Goal: Navigation & Orientation: Find specific page/section

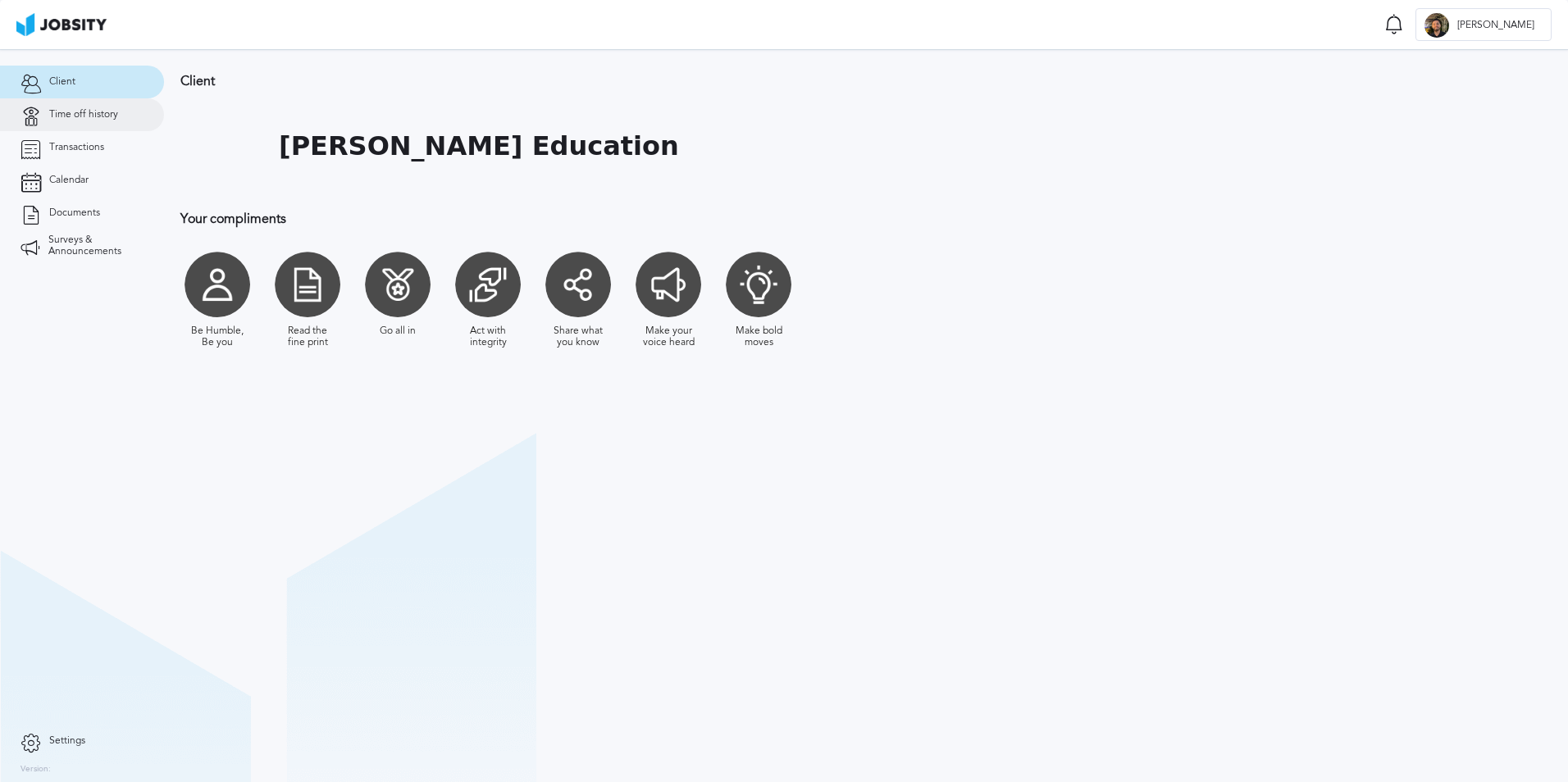
click at [123, 122] on link "Time off history" at bounding box center [82, 115] width 164 height 33
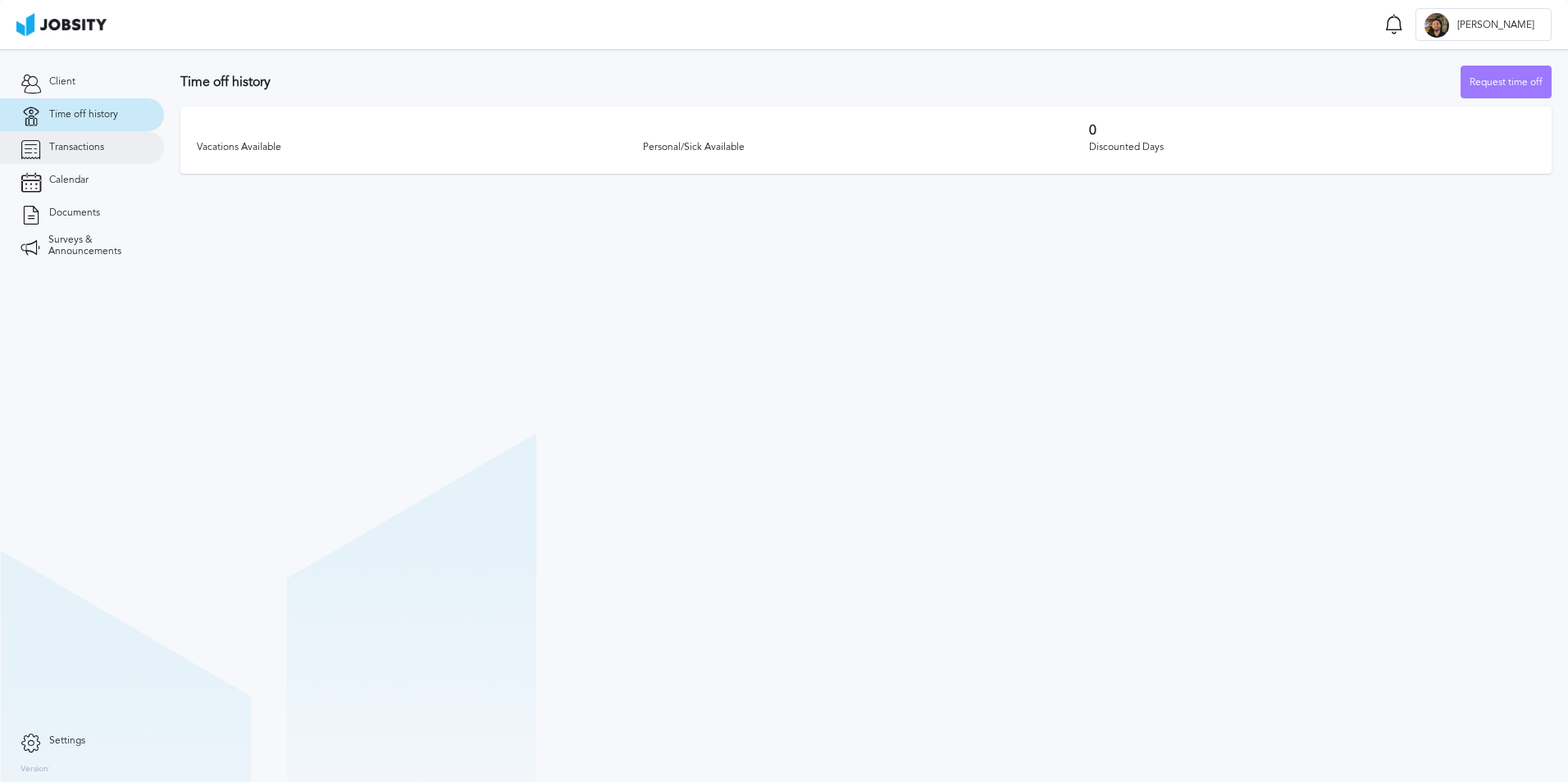
click at [106, 157] on link "Transactions" at bounding box center [82, 148] width 164 height 33
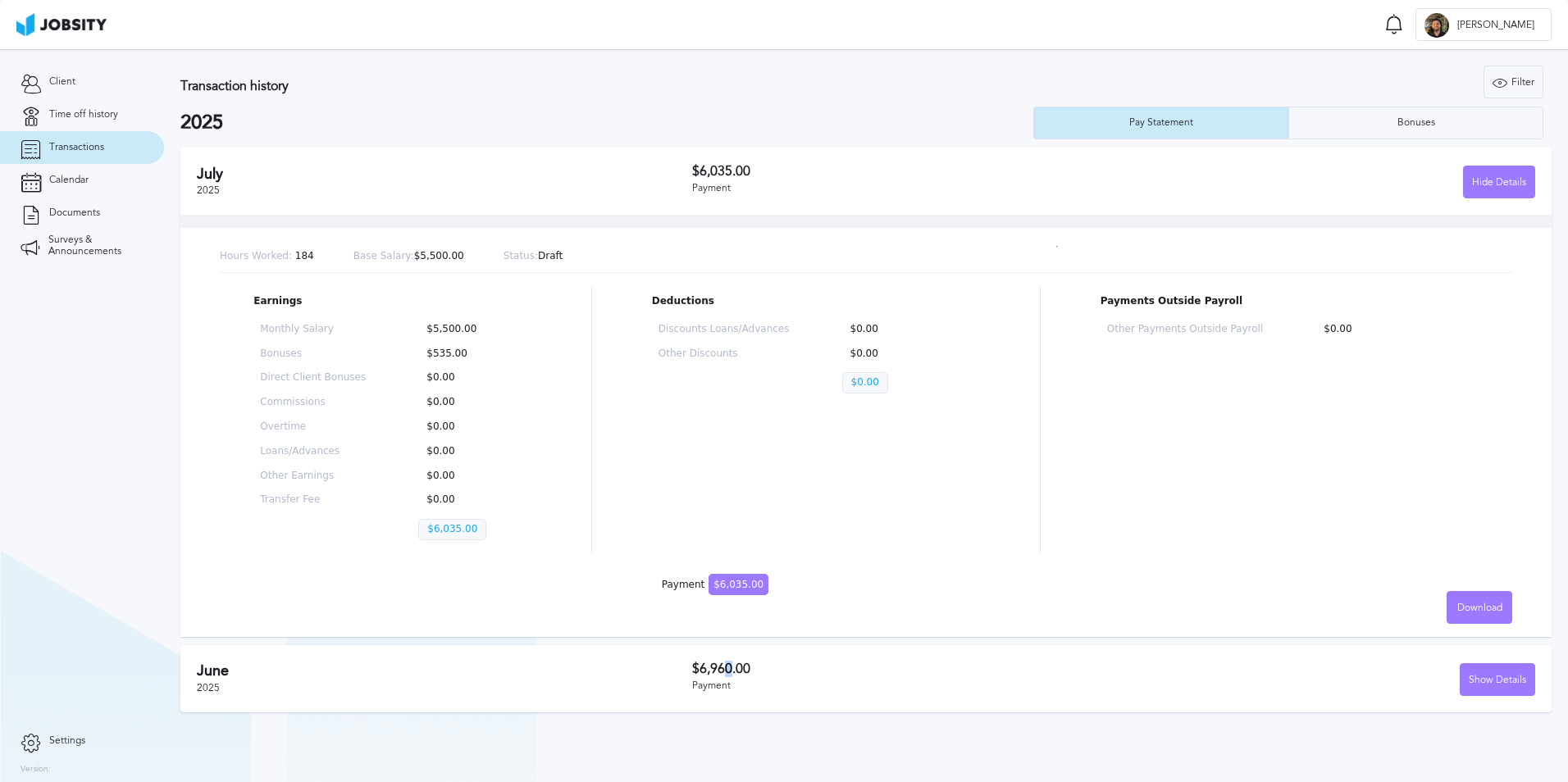
click at [730, 667] on h3 "$6,960.00" at bounding box center [903, 669] width 422 height 15
click at [1501, 684] on div "Show Details" at bounding box center [1498, 681] width 74 height 33
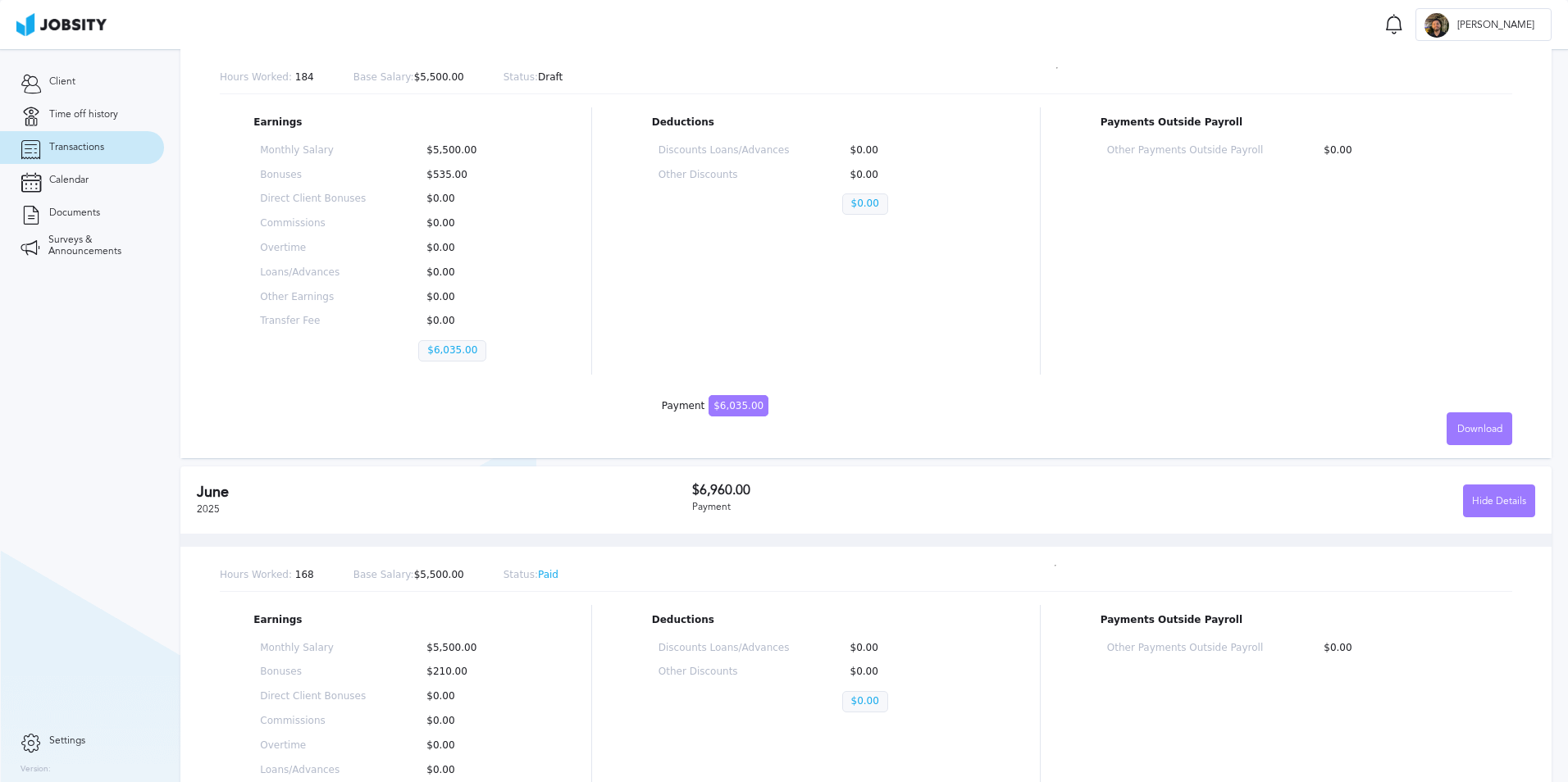
scroll to position [164, 0]
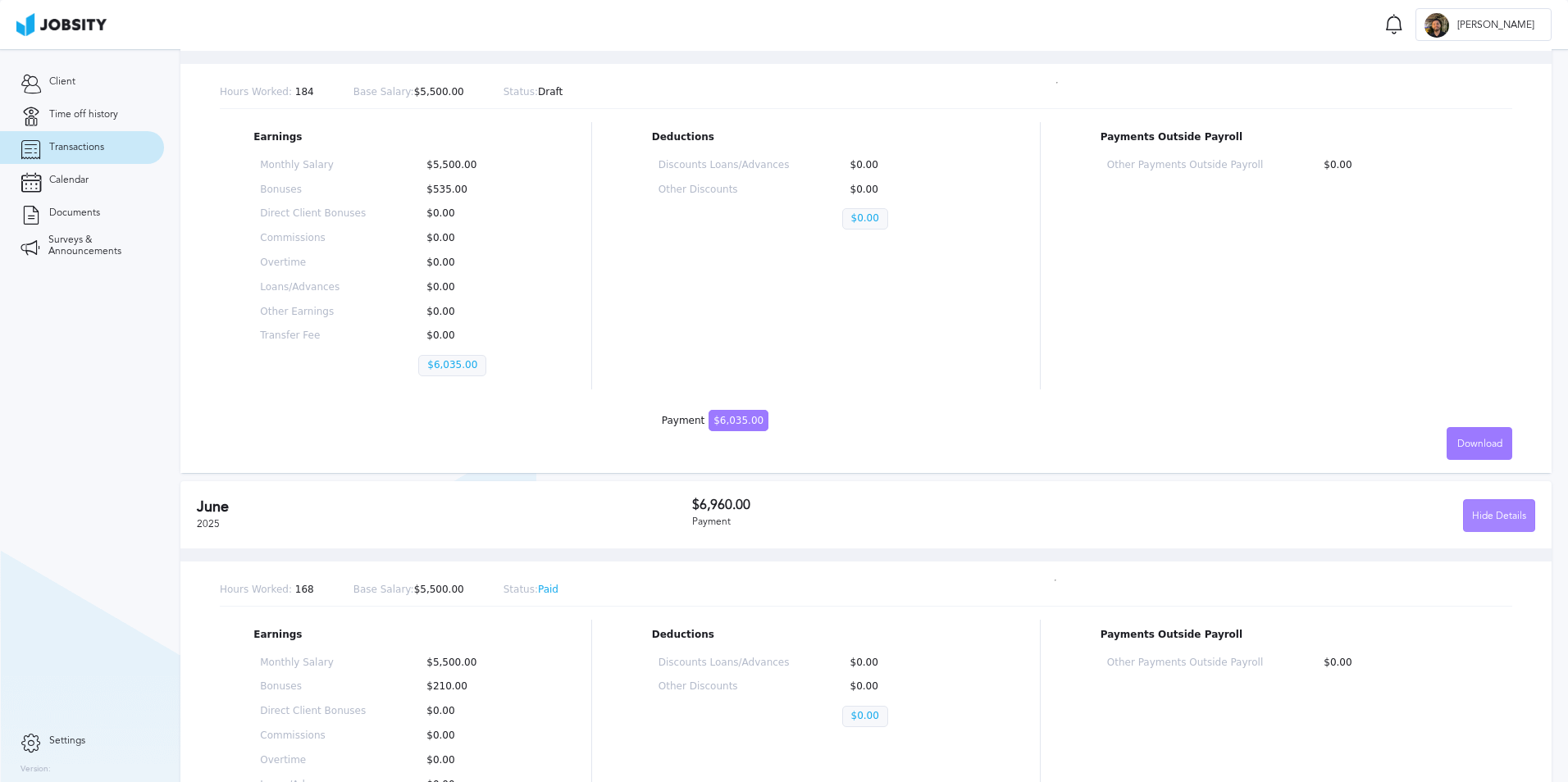
click at [1497, 523] on div "Hide Details" at bounding box center [1500, 517] width 70 height 33
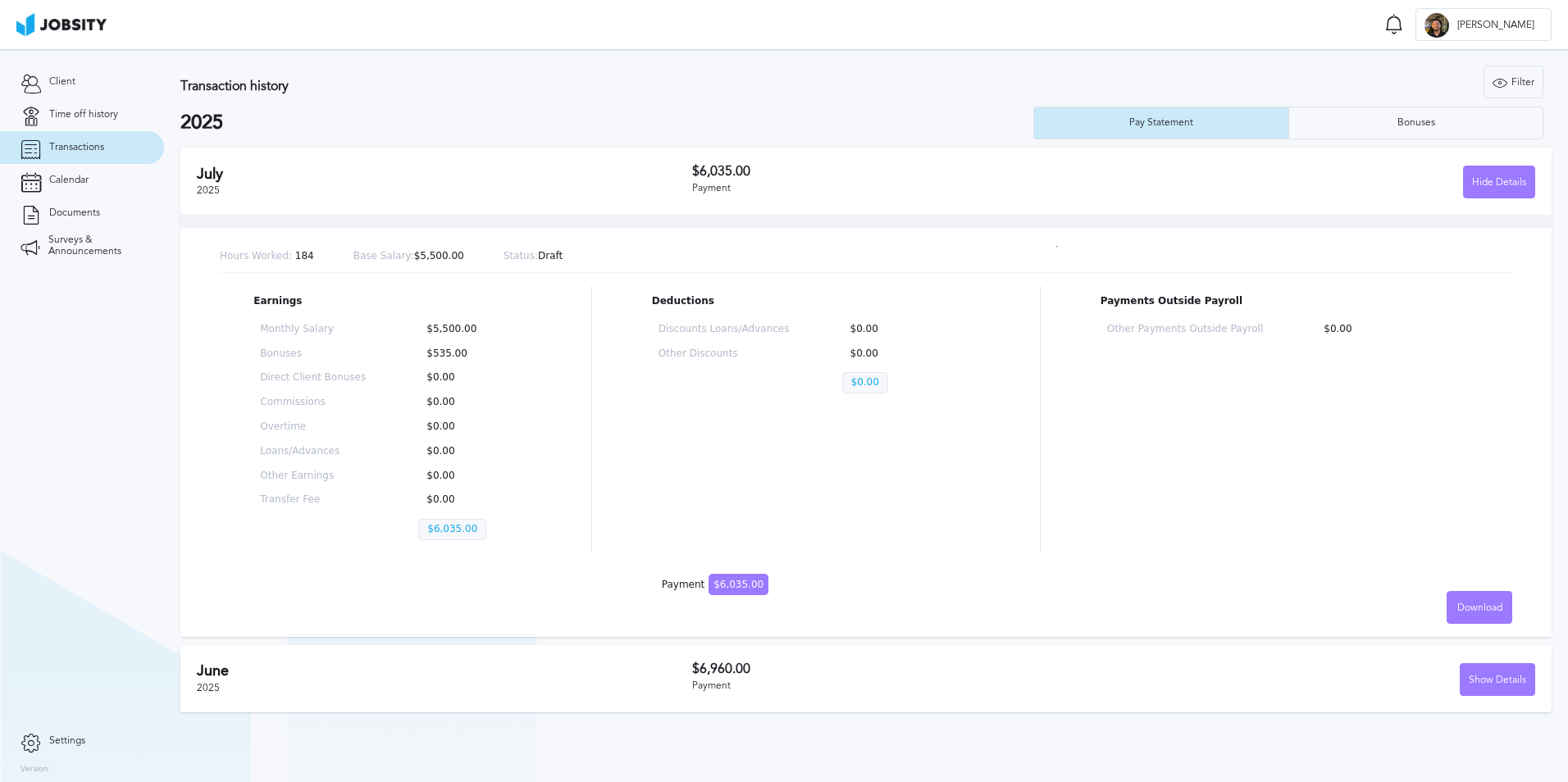
scroll to position [0, 0]
click at [1481, 195] on div "Hide Details" at bounding box center [1500, 184] width 70 height 33
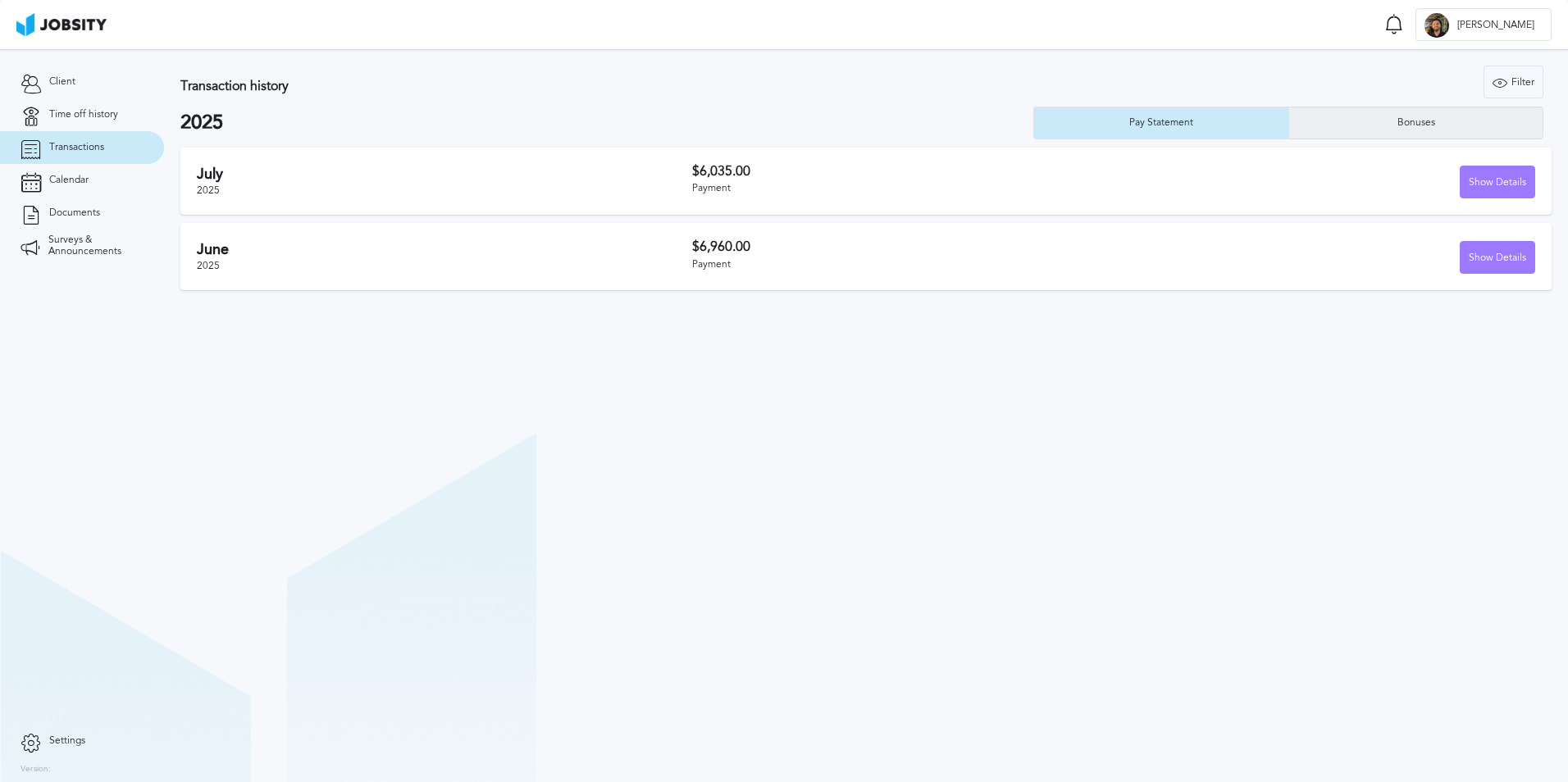
click at [1363, 131] on div "Bonuses" at bounding box center [1416, 124] width 254 height 33
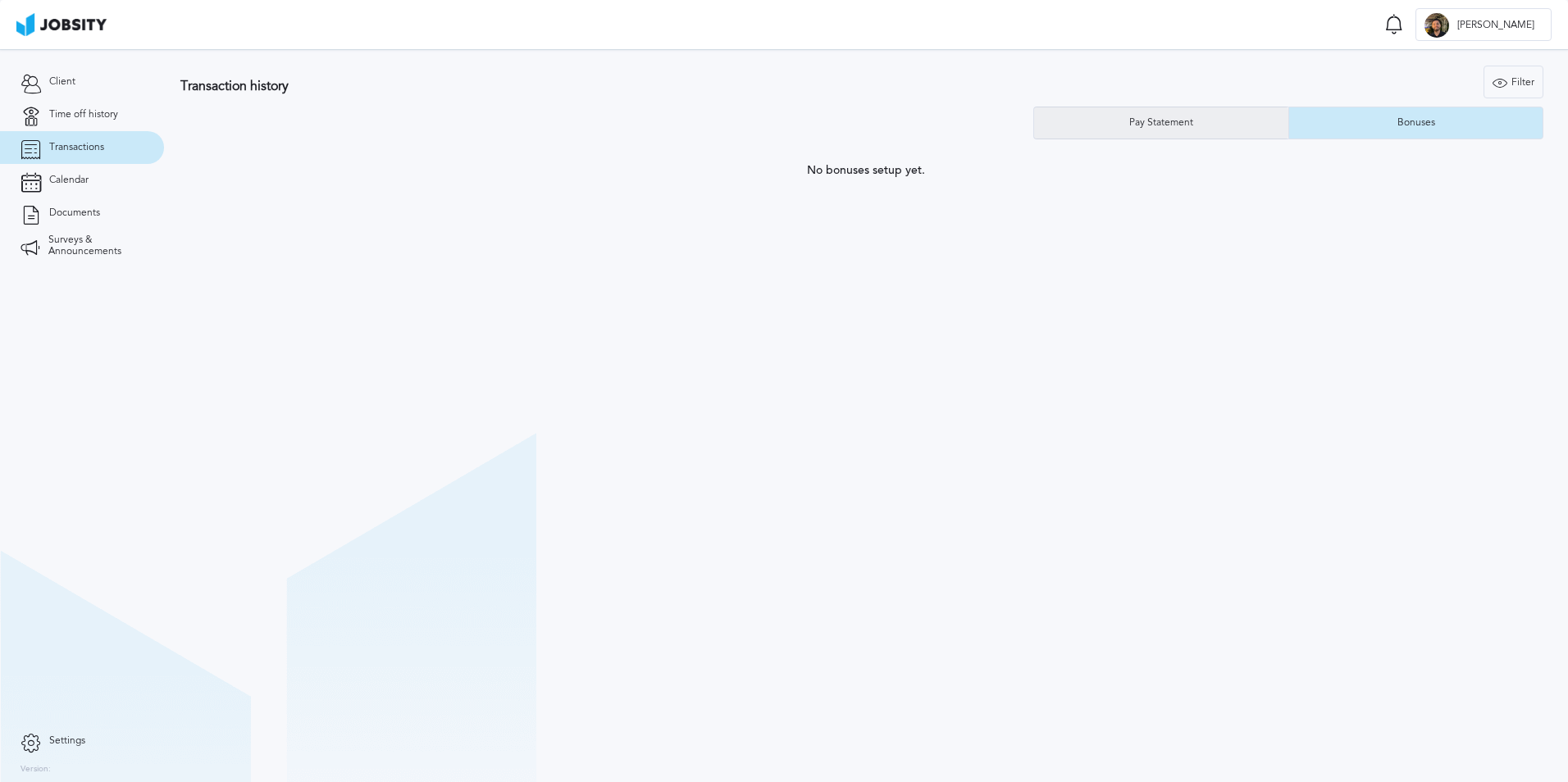
click at [1156, 128] on div "Pay Statement" at bounding box center [1161, 123] width 80 height 11
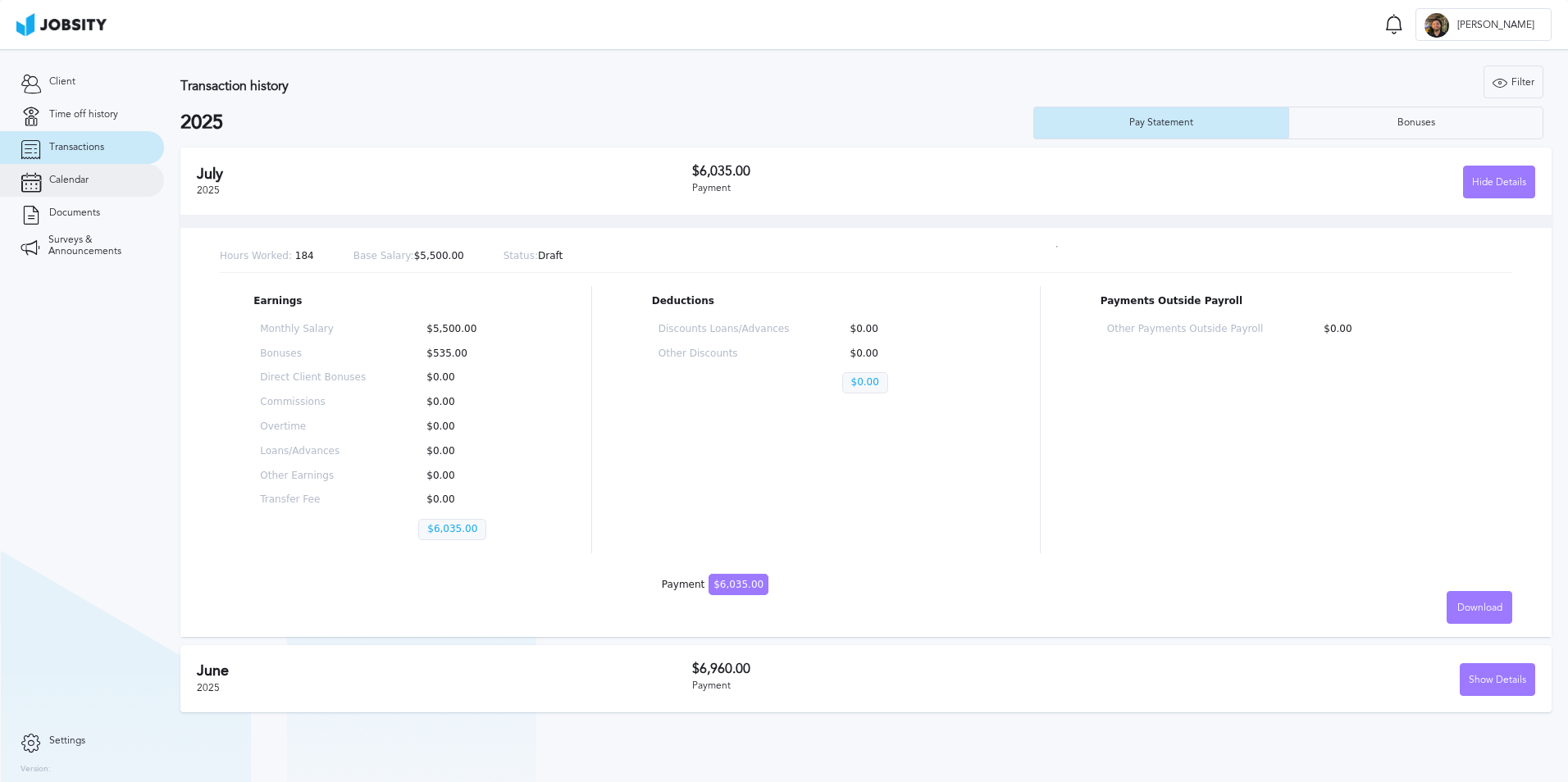
click at [89, 189] on link "Calendar" at bounding box center [82, 181] width 164 height 33
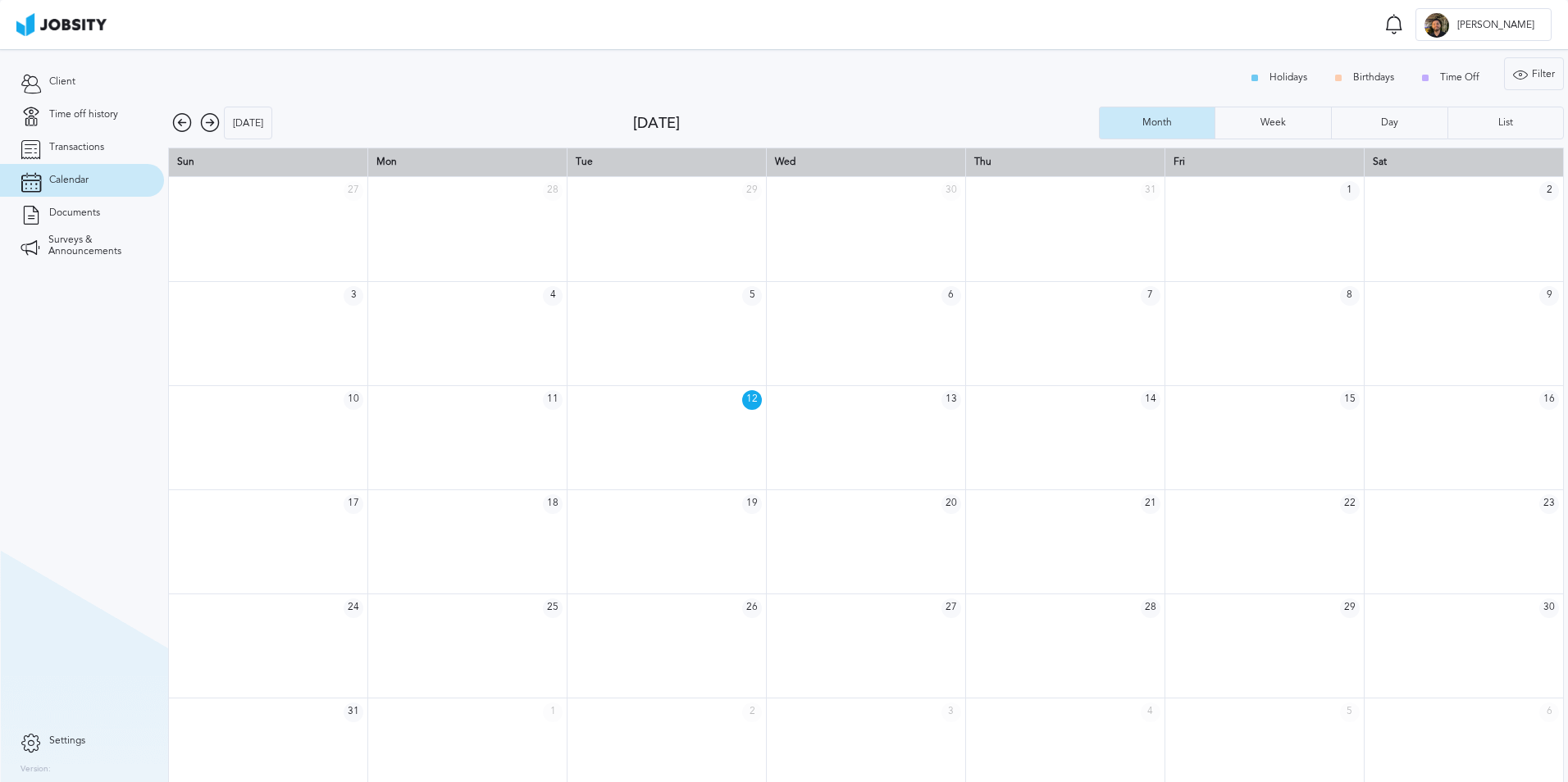
click at [216, 130] on icon at bounding box center [209, 123] width 19 height 19
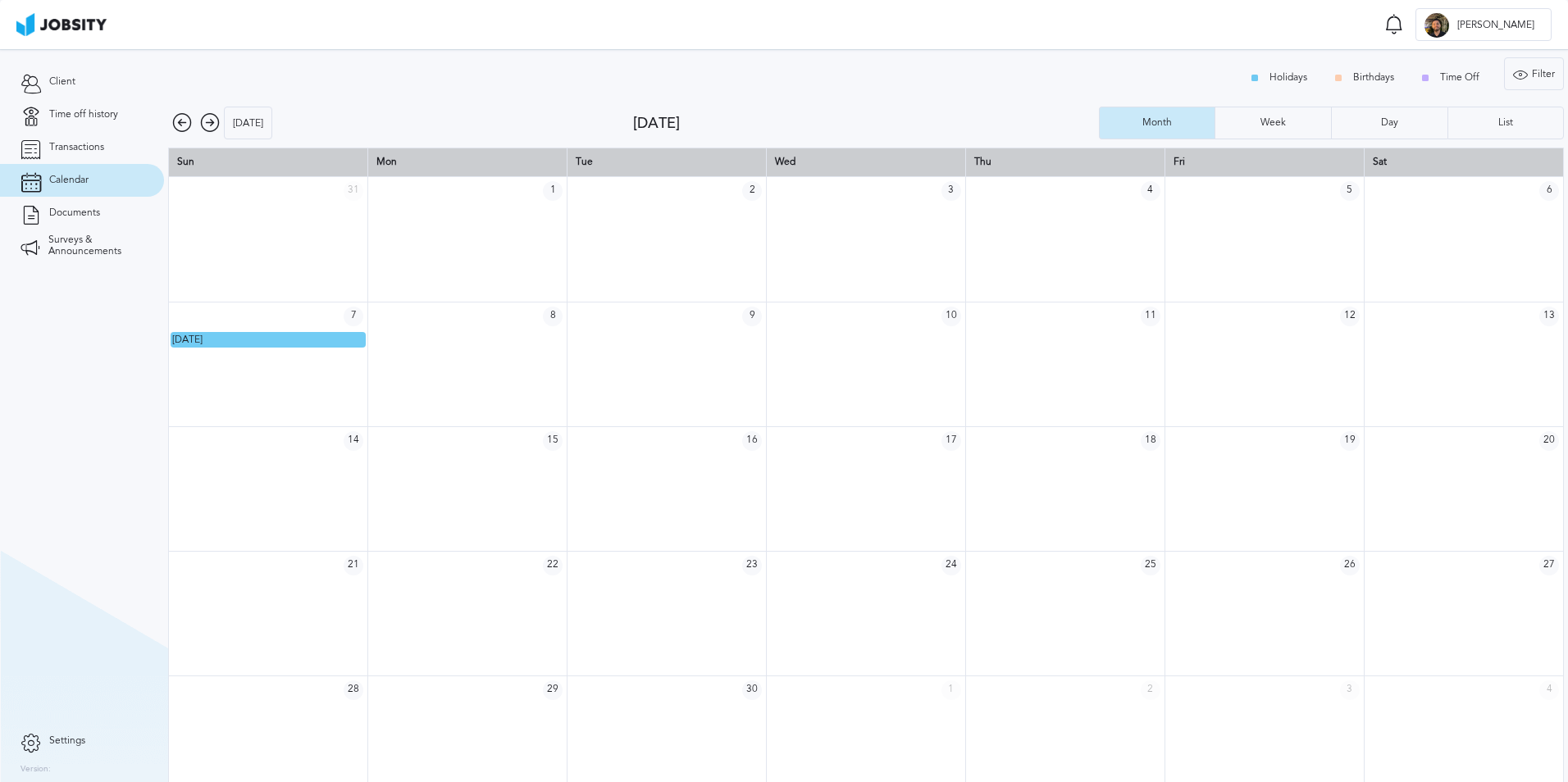
click at [202, 125] on icon at bounding box center [209, 123] width 19 height 19
click at [188, 125] on icon at bounding box center [182, 123] width 19 height 19
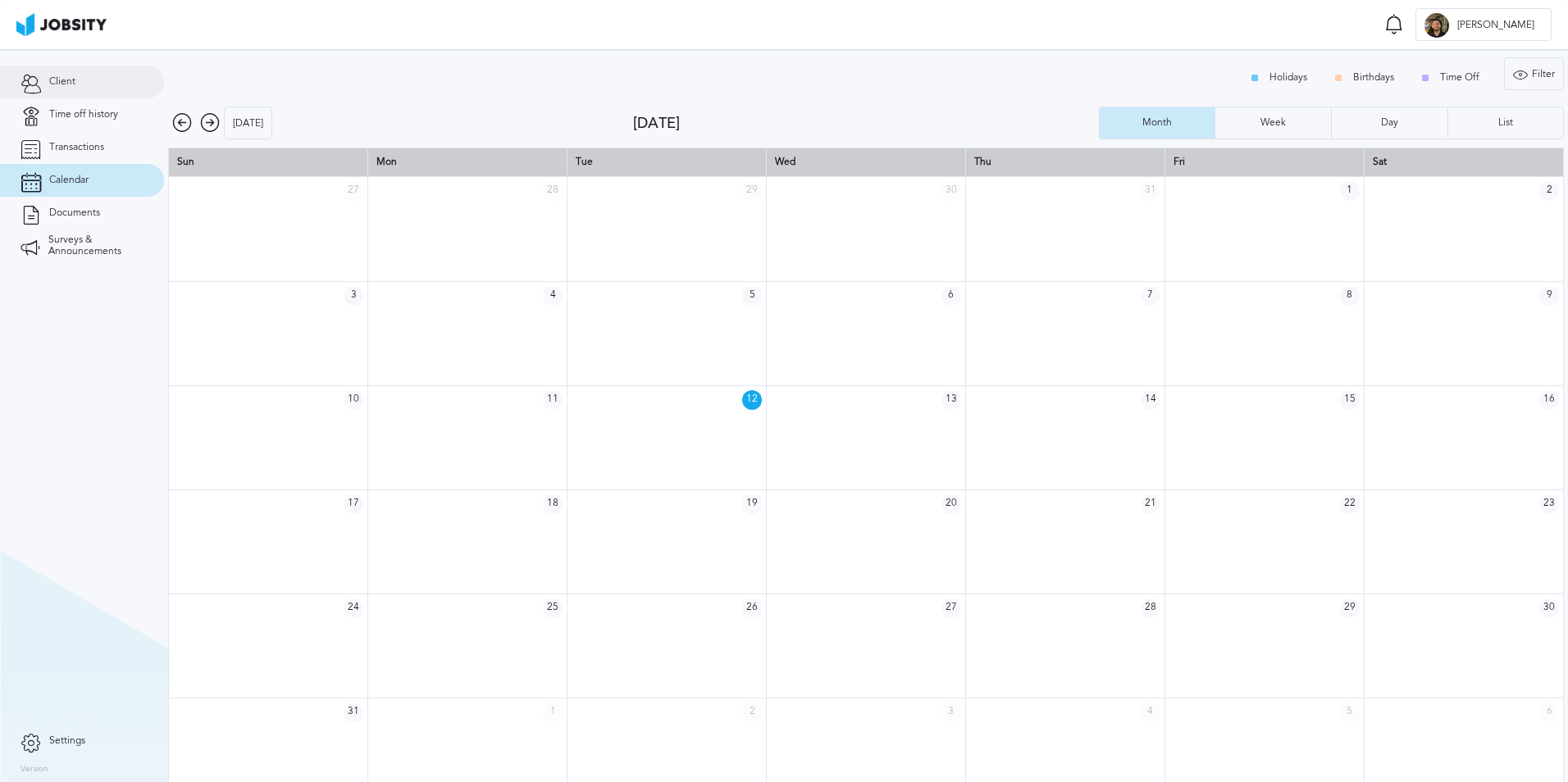
click at [95, 89] on link "Client" at bounding box center [82, 82] width 164 height 33
